Goal: Transaction & Acquisition: Download file/media

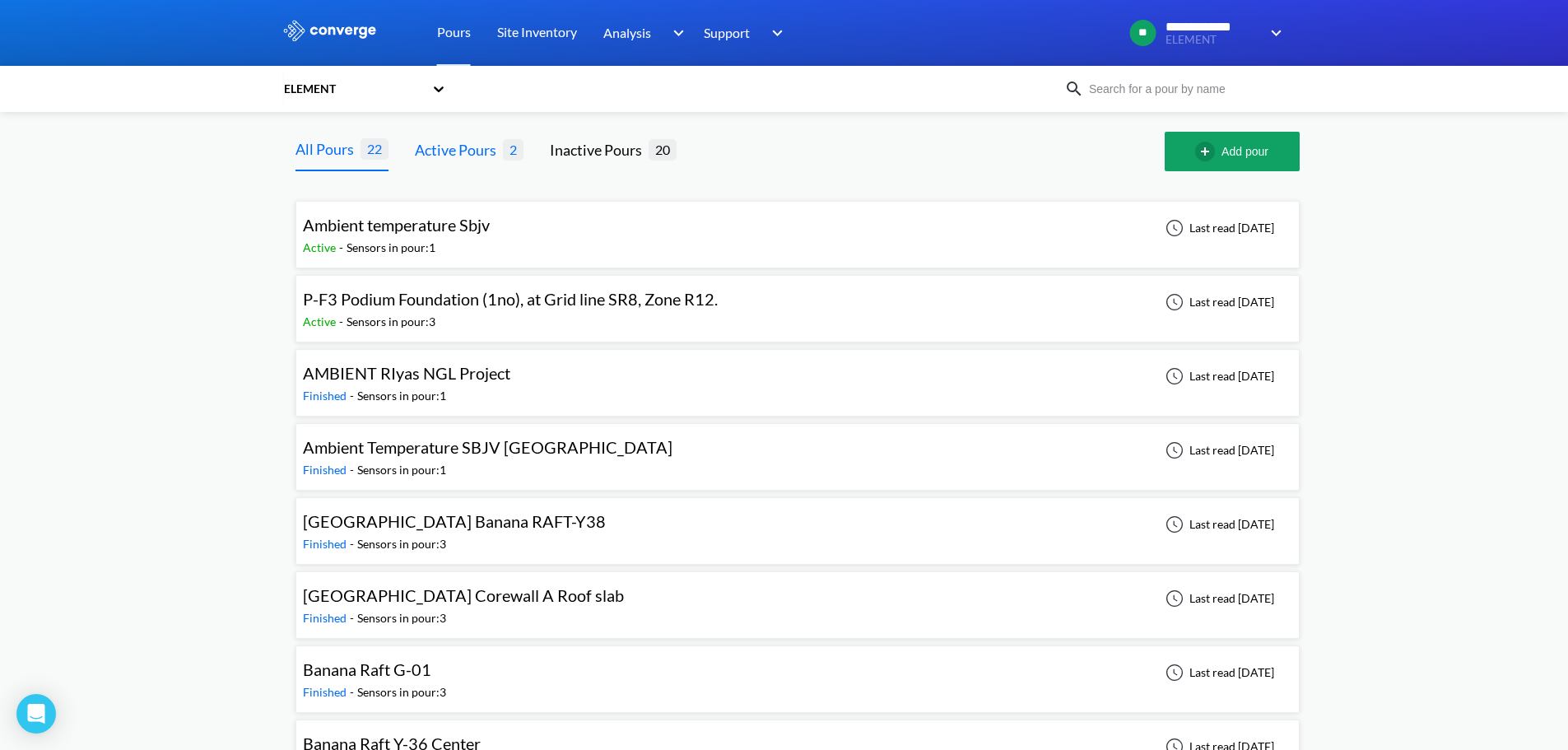
click at [485, 149] on div "Active Pours" at bounding box center [458, 149] width 88 height 23
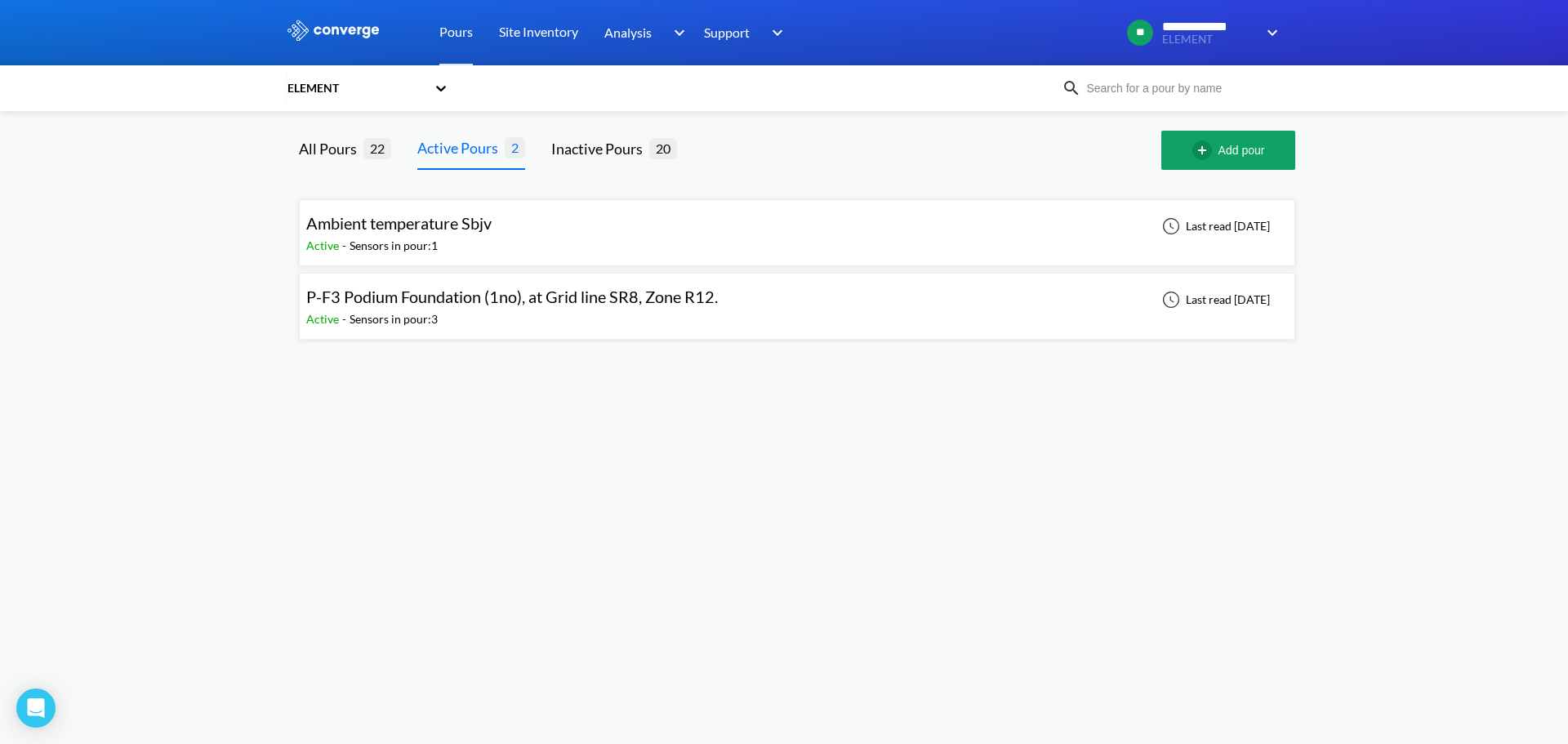
click at [435, 302] on span "P-F3 Podium Foundation (1no), at Grid line SR8, Zone R12." at bounding box center [511, 296] width 411 height 19
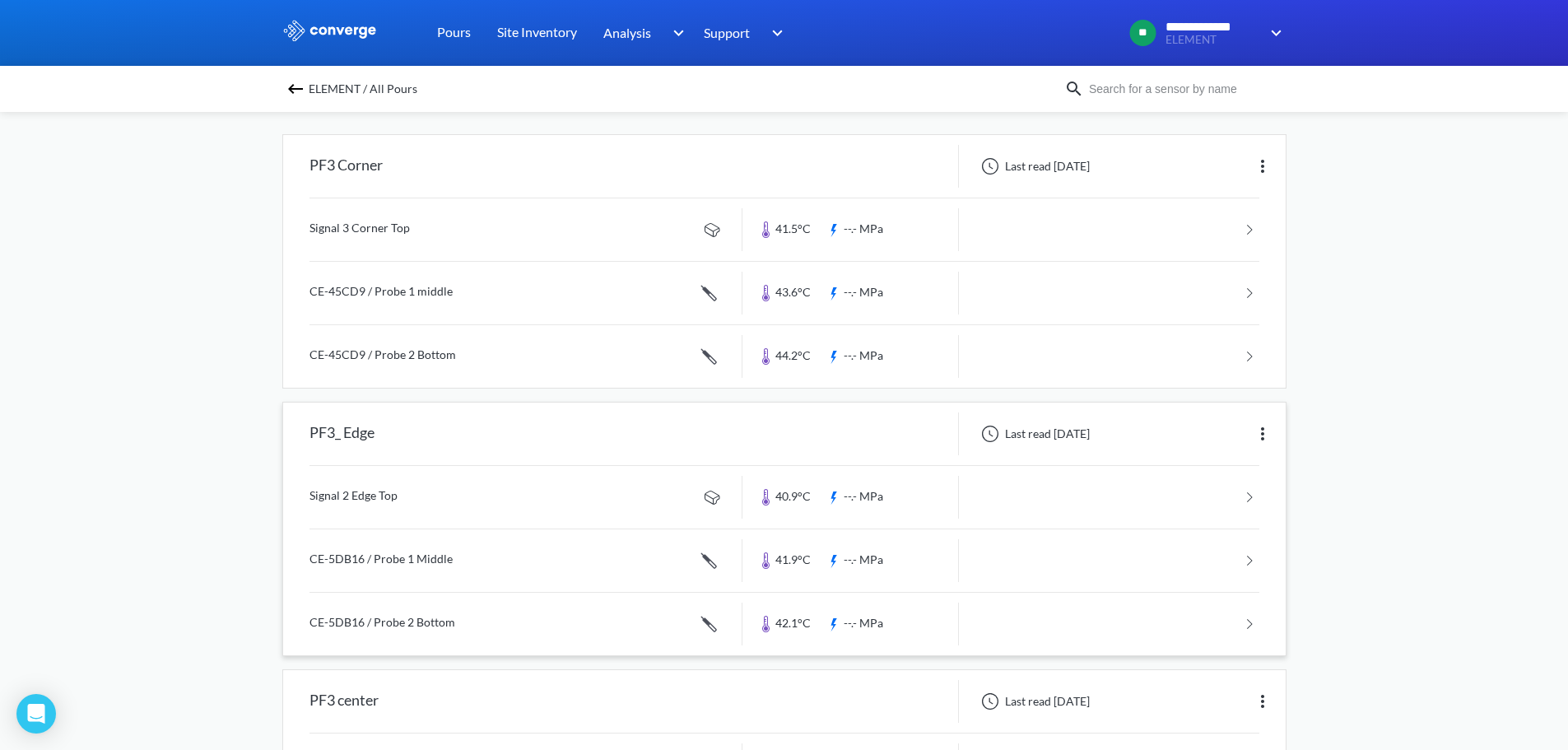
scroll to position [99, 0]
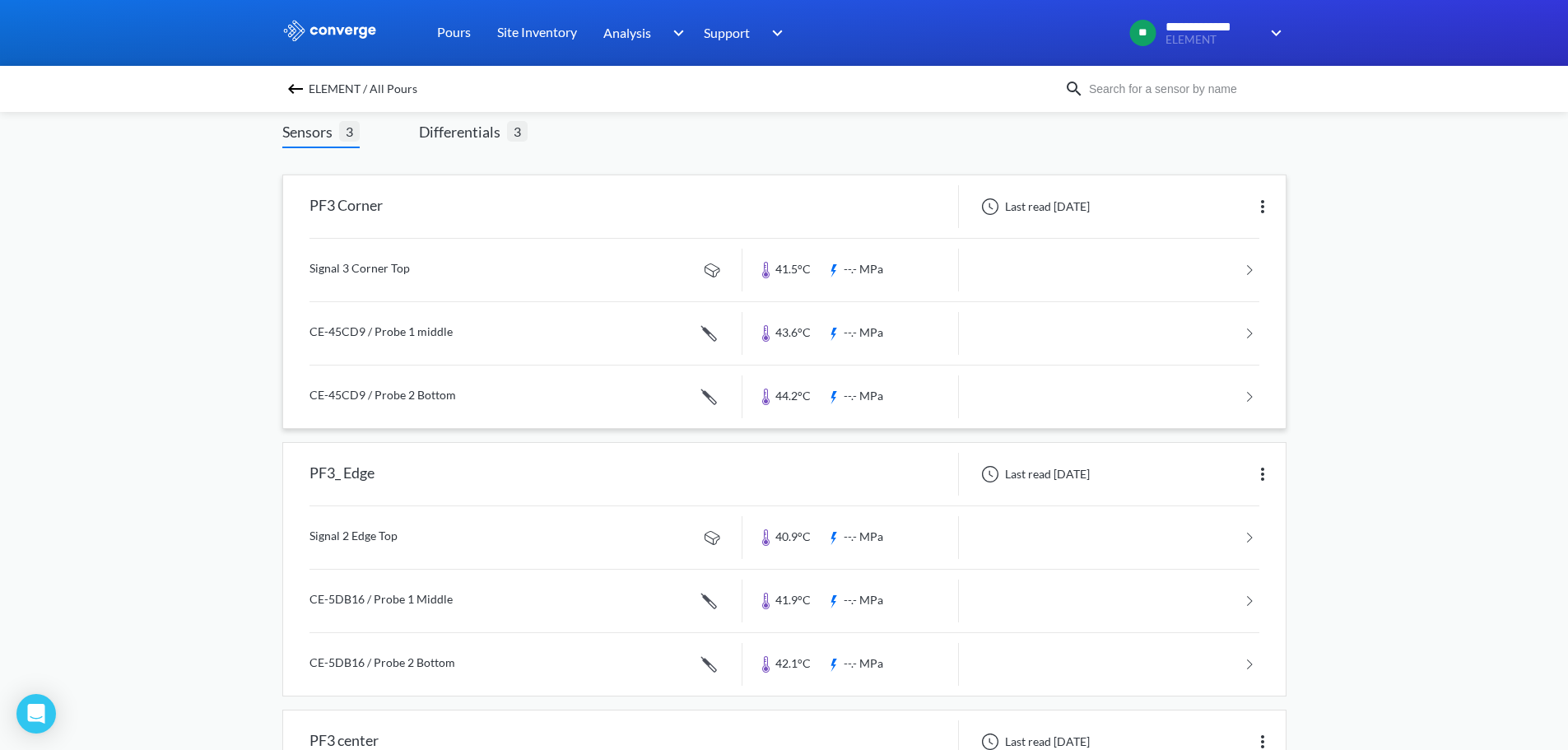
click at [402, 267] on link at bounding box center [784, 270] width 950 height 62
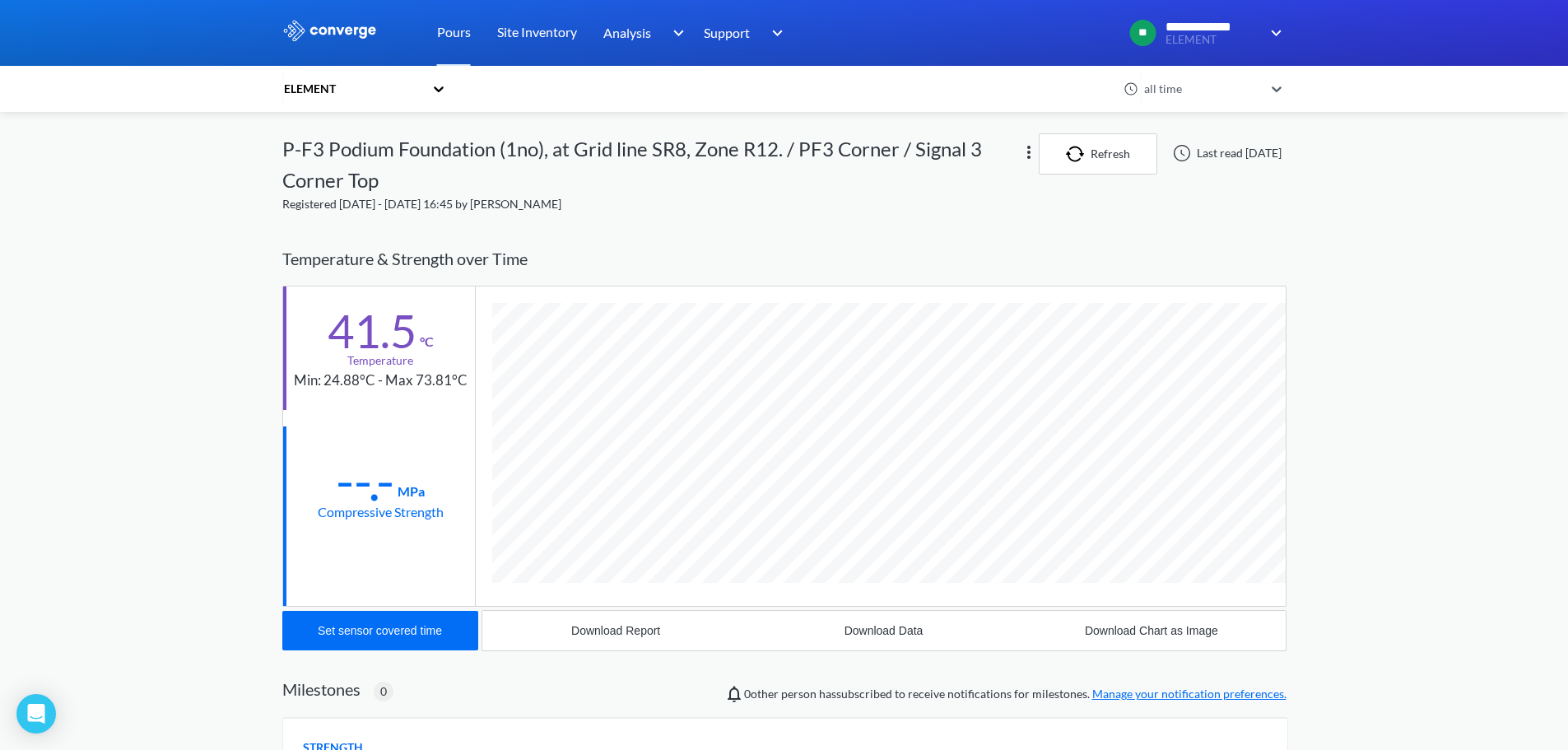
scroll to position [890, 1004]
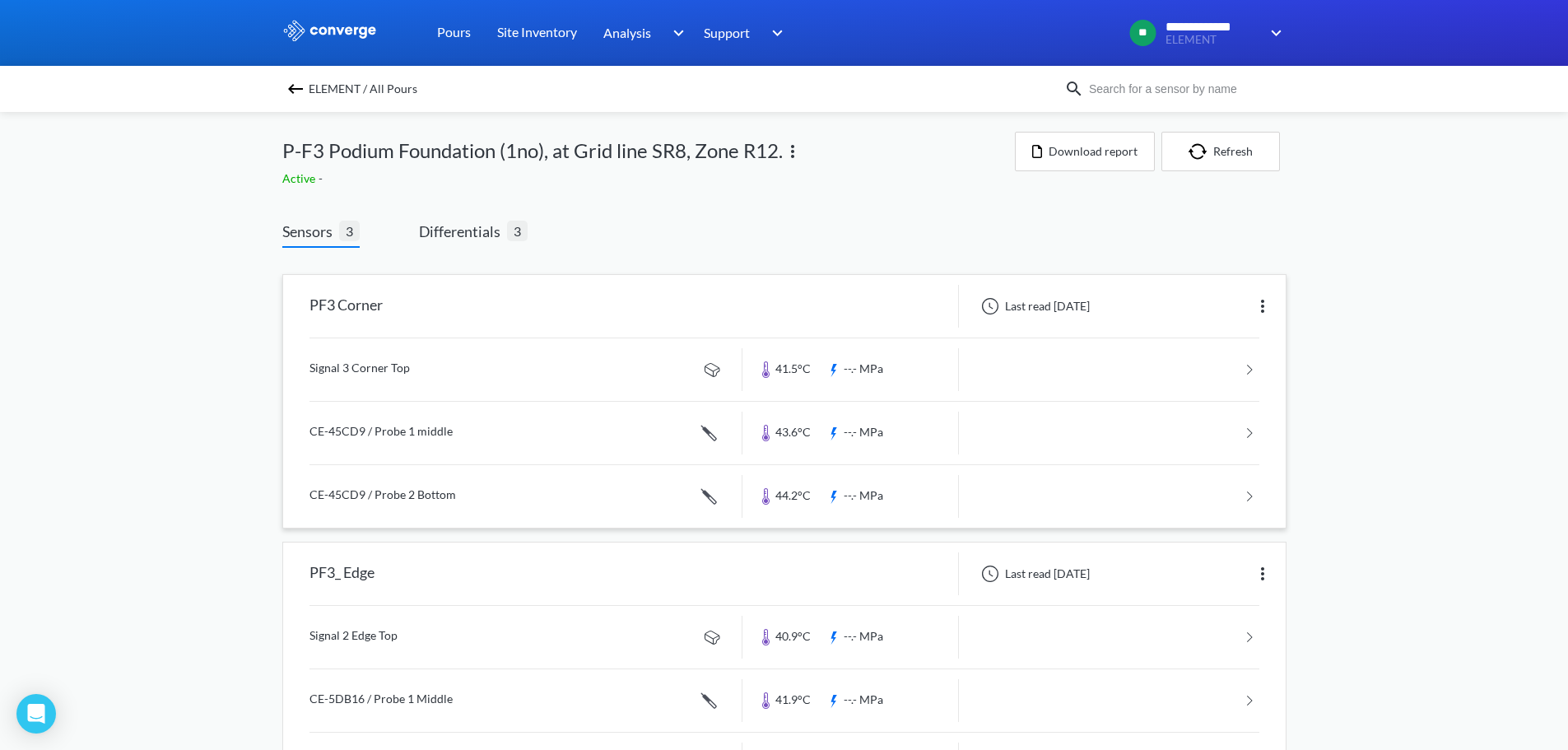
click at [376, 424] on link at bounding box center [784, 433] width 950 height 62
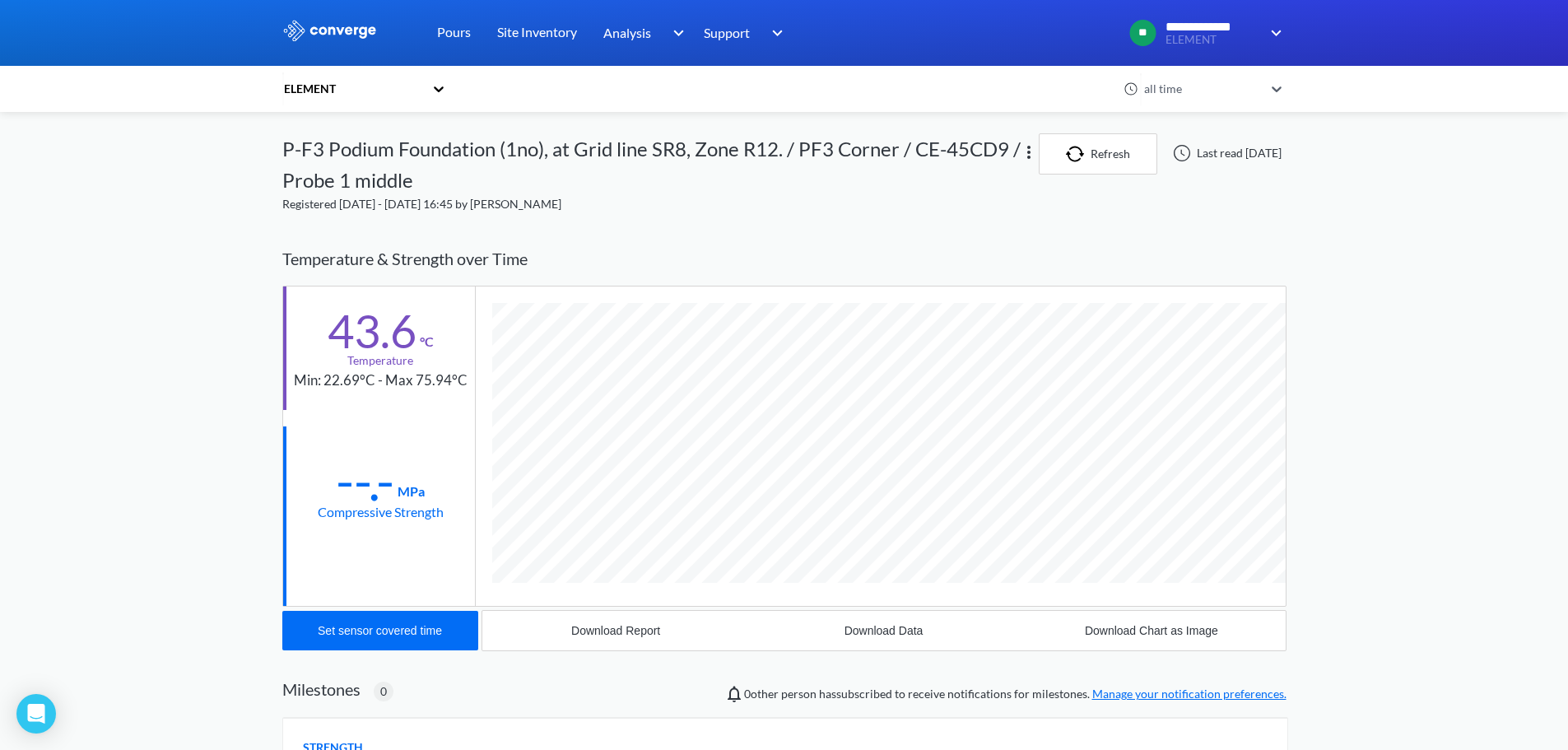
scroll to position [922, 1004]
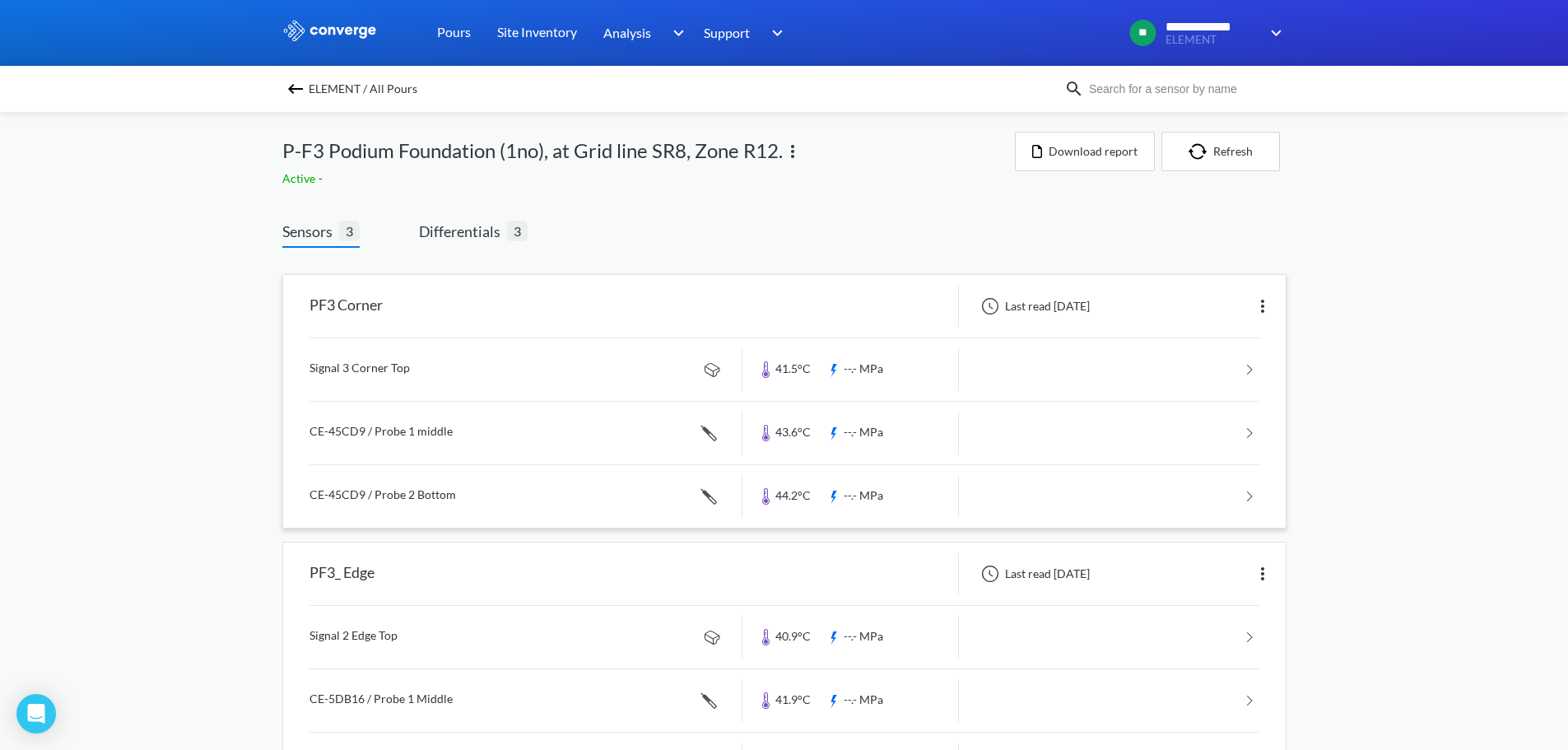
click at [383, 496] on link at bounding box center [784, 496] width 950 height 62
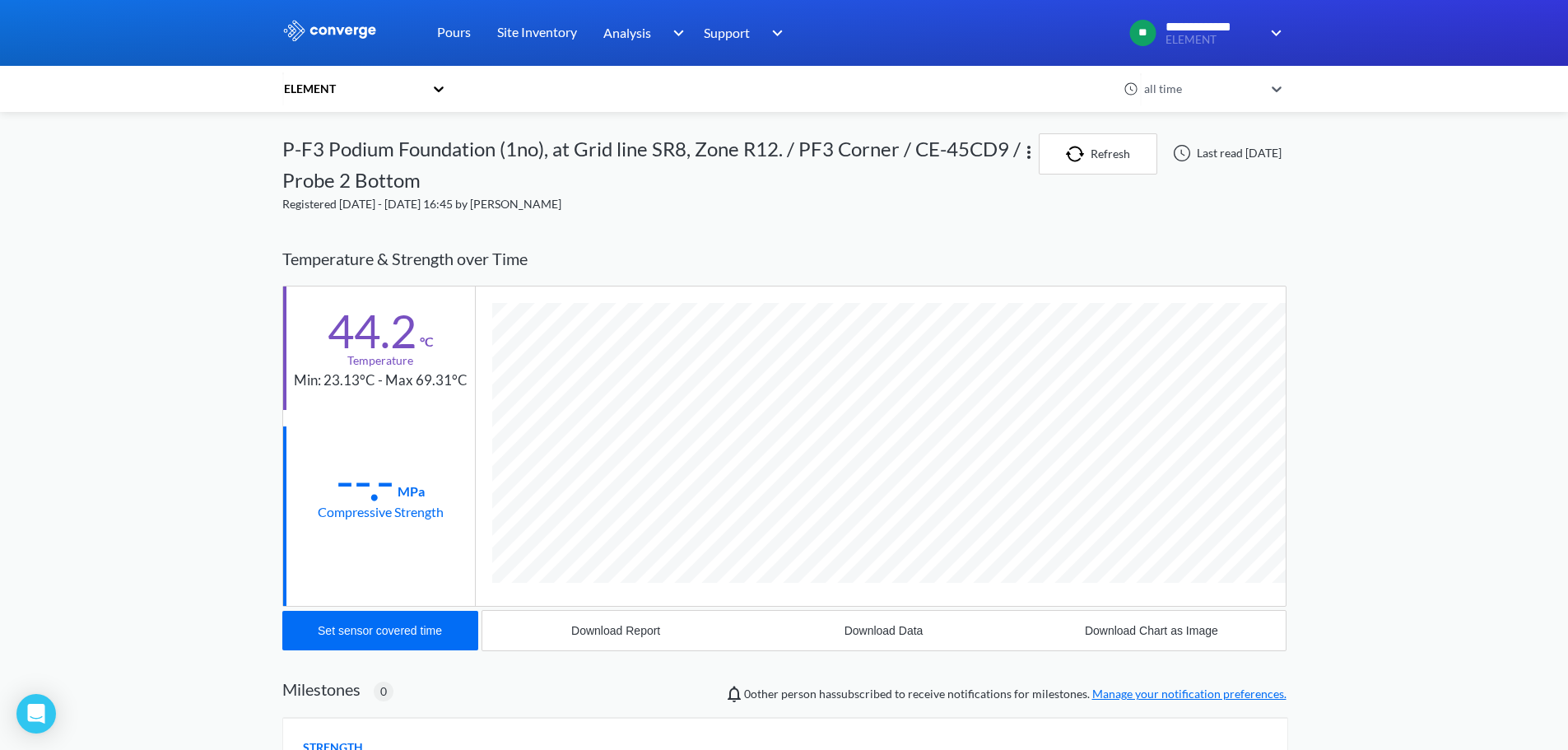
scroll to position [922, 1004]
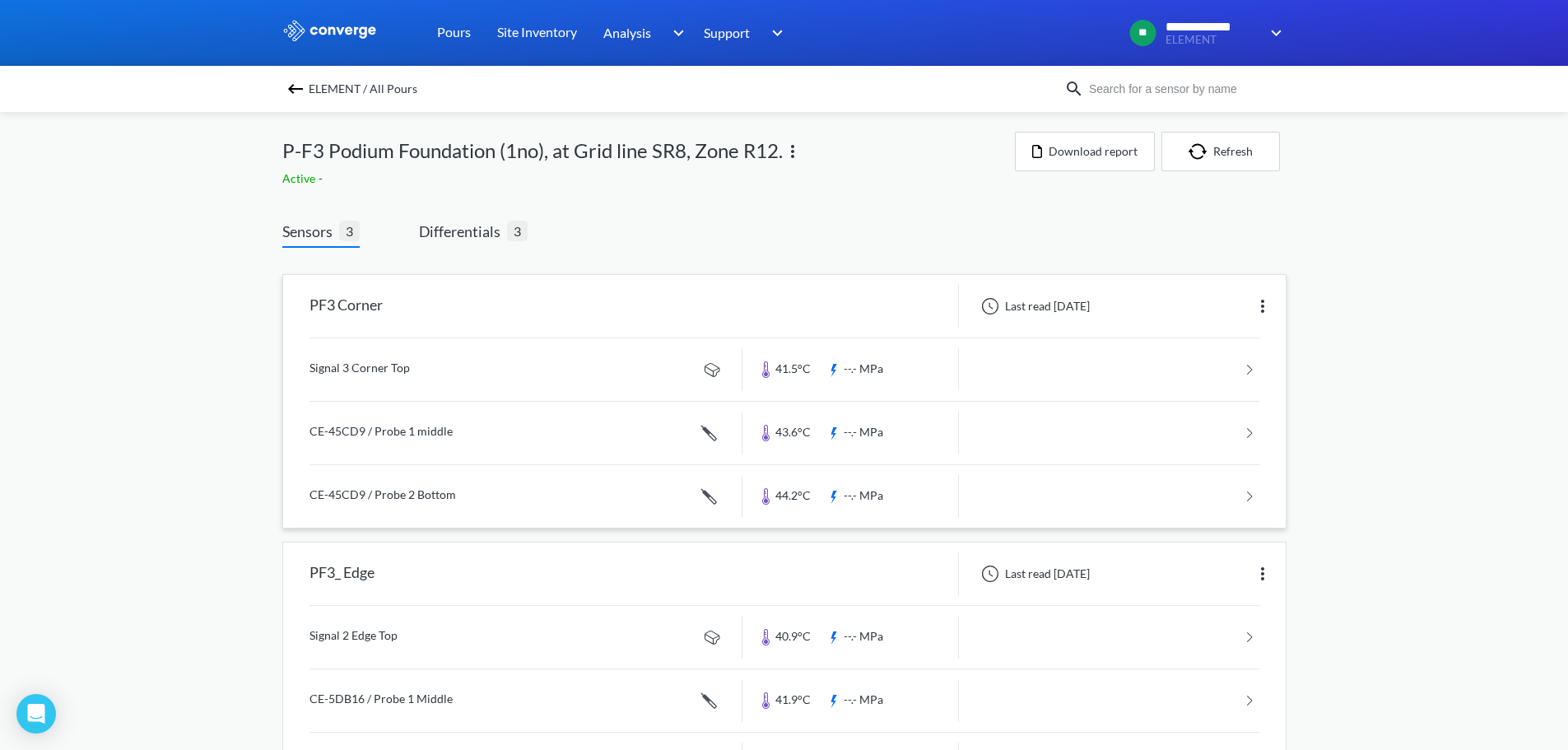
click at [437, 366] on link at bounding box center [784, 369] width 950 height 62
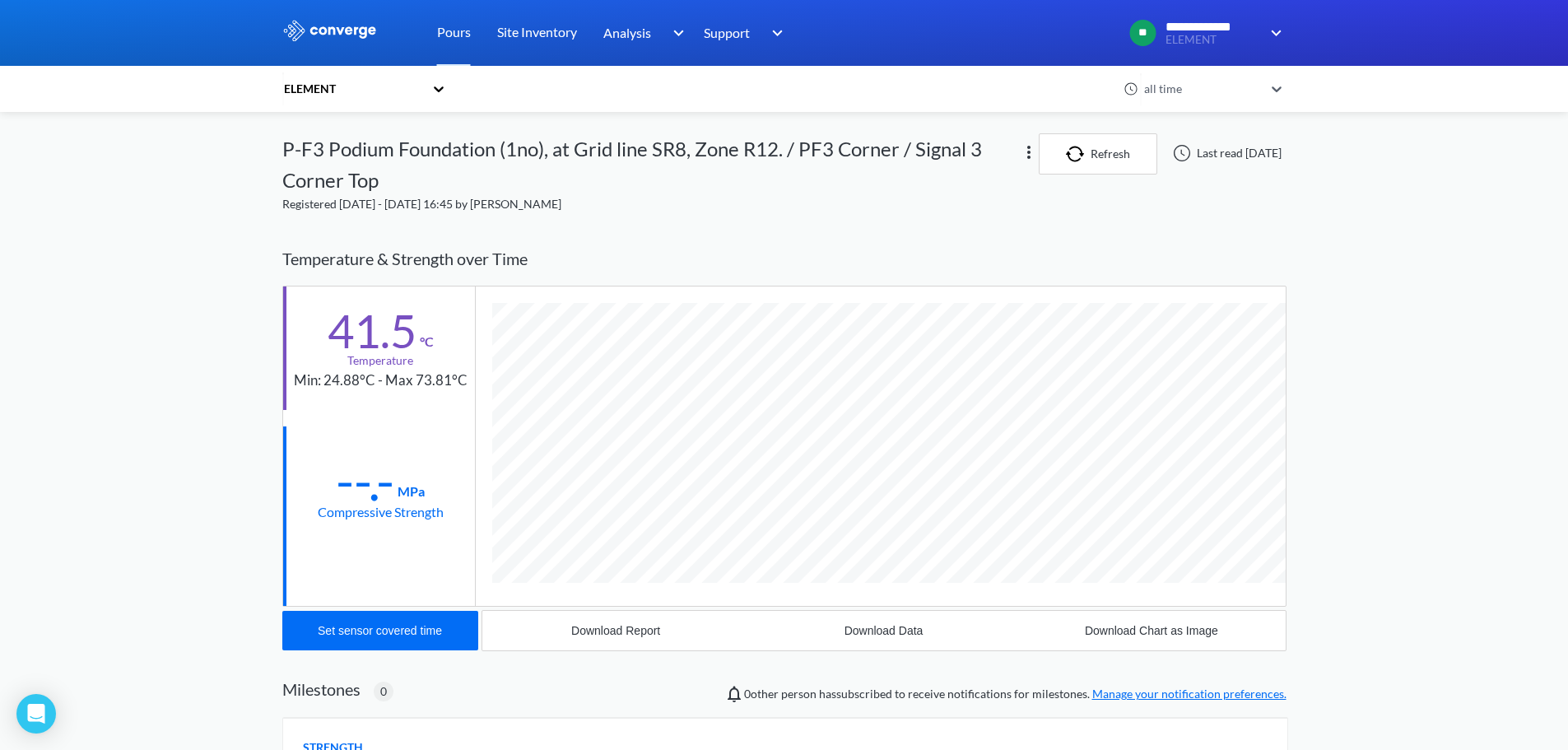
scroll to position [890, 1004]
click at [884, 633] on div "Download Data" at bounding box center [884, 631] width 79 height 13
